Goal: Book appointment/travel/reservation

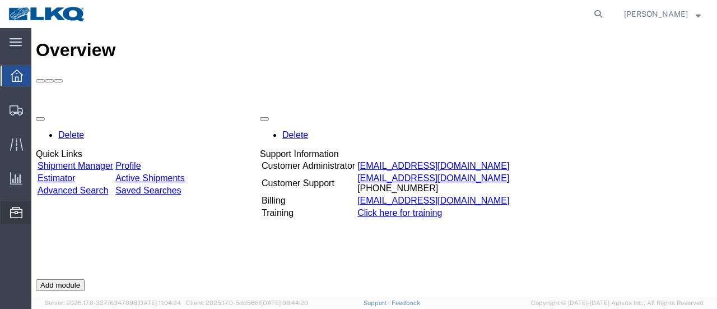
click at [0, 0] on span "Location Appointment" at bounding box center [0, 0] width 0 height 0
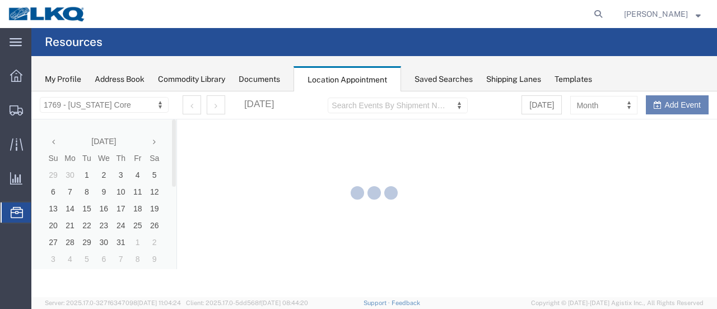
select select "28716"
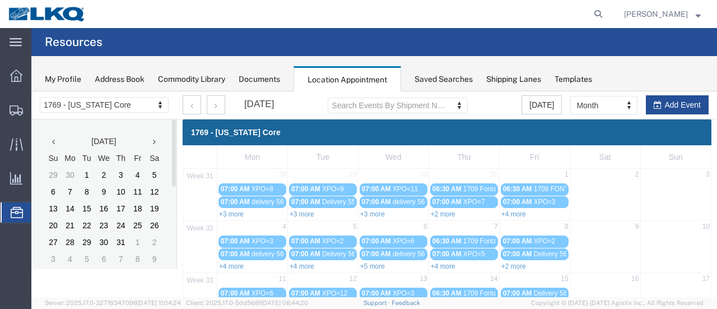
scroll to position [168, 0]
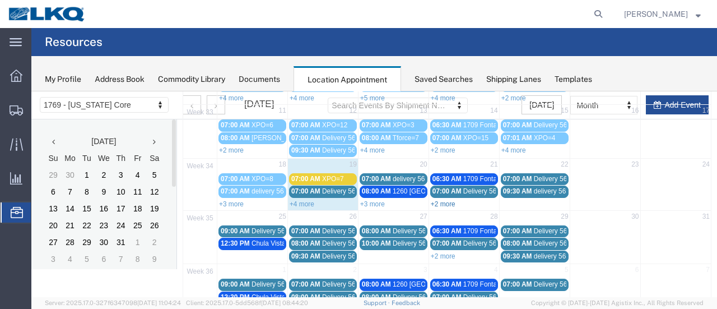
click at [438, 200] on link "+2 more" at bounding box center [443, 204] width 25 height 8
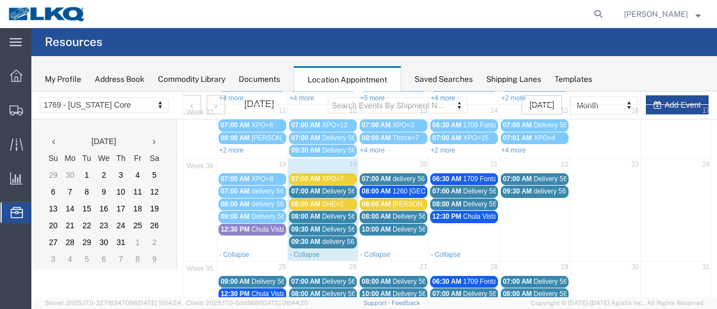
click at [389, 161] on td "20" at bounding box center [393, 165] width 71 height 14
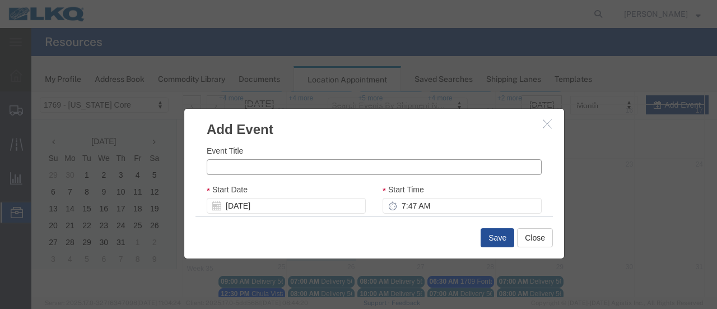
click at [235, 162] on input "Event Title" at bounding box center [374, 167] width 335 height 16
click at [232, 165] on input "XPO=15" at bounding box center [374, 167] width 335 height 16
type input "XPO=5"
click at [400, 206] on input "7:47 AM" at bounding box center [461, 206] width 159 height 16
type input "7:00 AM"
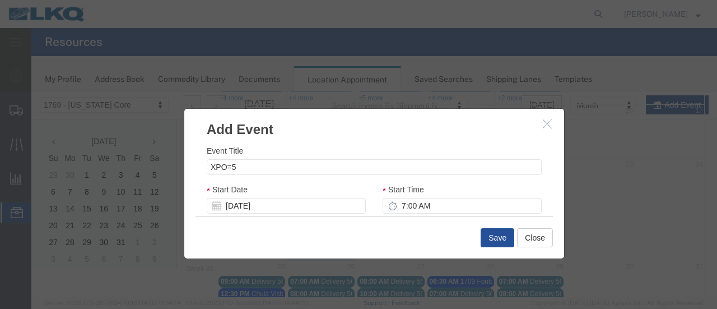
type input "8:00 AM"
click at [544, 171] on div "Event Title XPO=5 Start Date [DATE] Start Time 7:00 AM End Date [DATE] End Time…" at bounding box center [374, 177] width 380 height 77
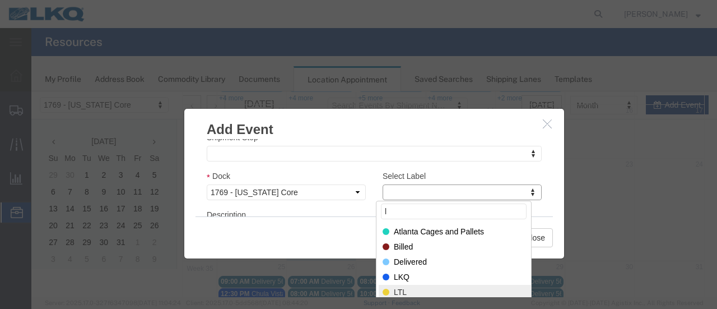
type input "l"
select select "25"
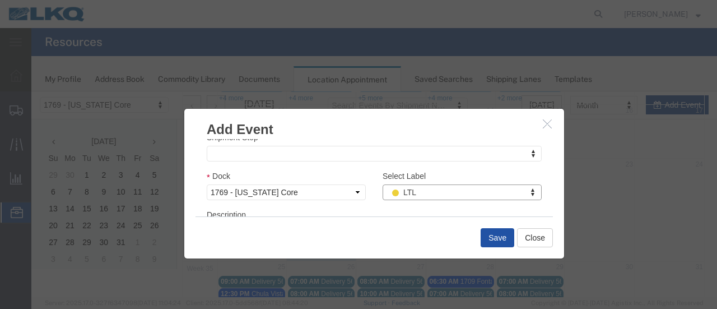
click at [486, 233] on button "Save" at bounding box center [497, 237] width 34 height 19
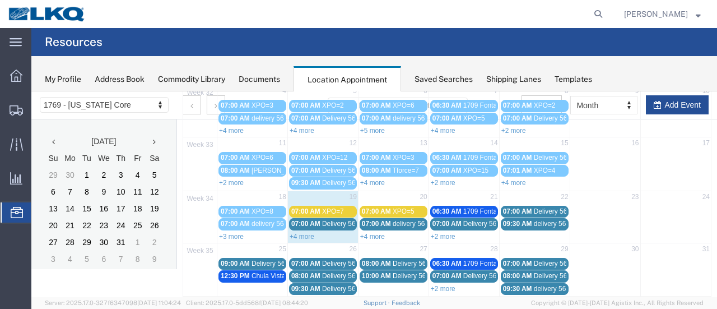
scroll to position [184, 0]
